Goal: Task Accomplishment & Management: Manage account settings

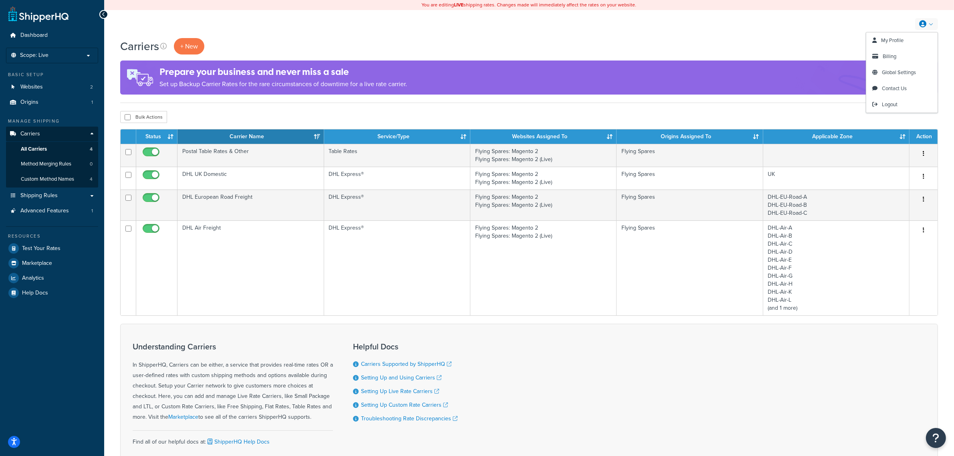
click at [924, 24] on icon at bounding box center [922, 23] width 7 height 7
click at [891, 57] on span "Billing" at bounding box center [889, 56] width 14 height 8
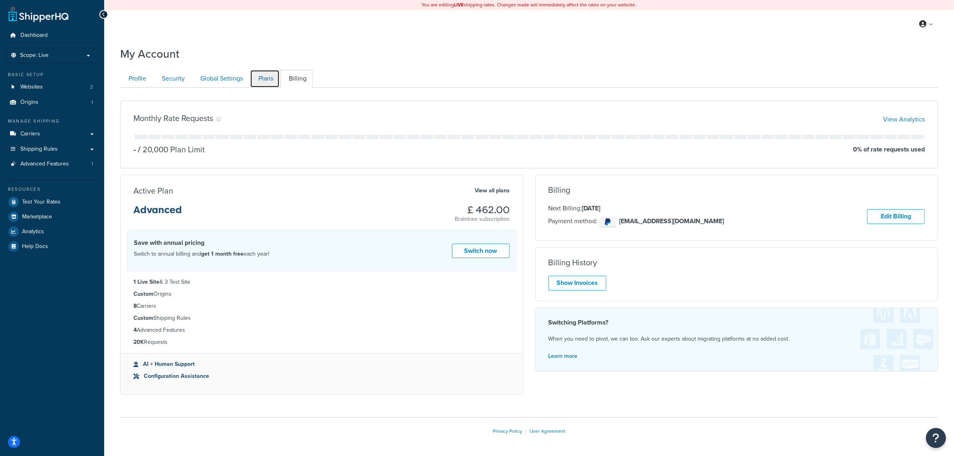
click at [259, 79] on link "Plans" at bounding box center [265, 79] width 30 height 18
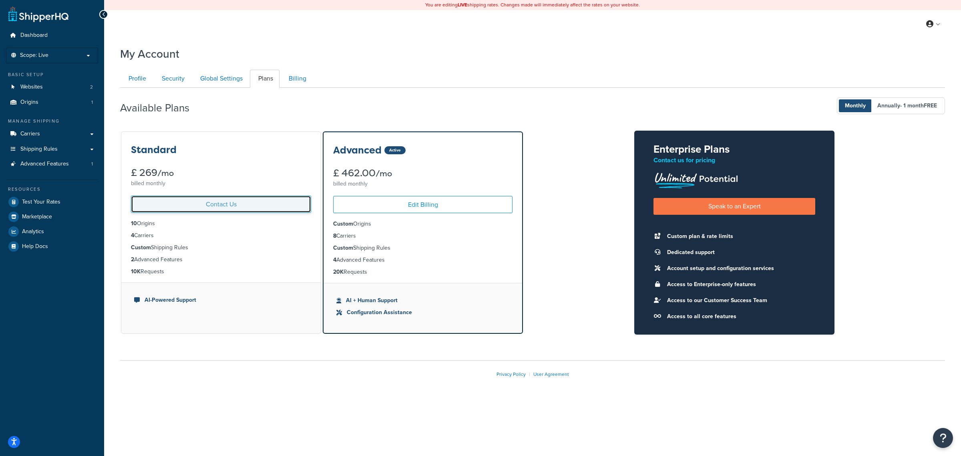
click at [227, 209] on link "Contact Us" at bounding box center [221, 203] width 180 height 17
